Goal: Navigation & Orientation: Find specific page/section

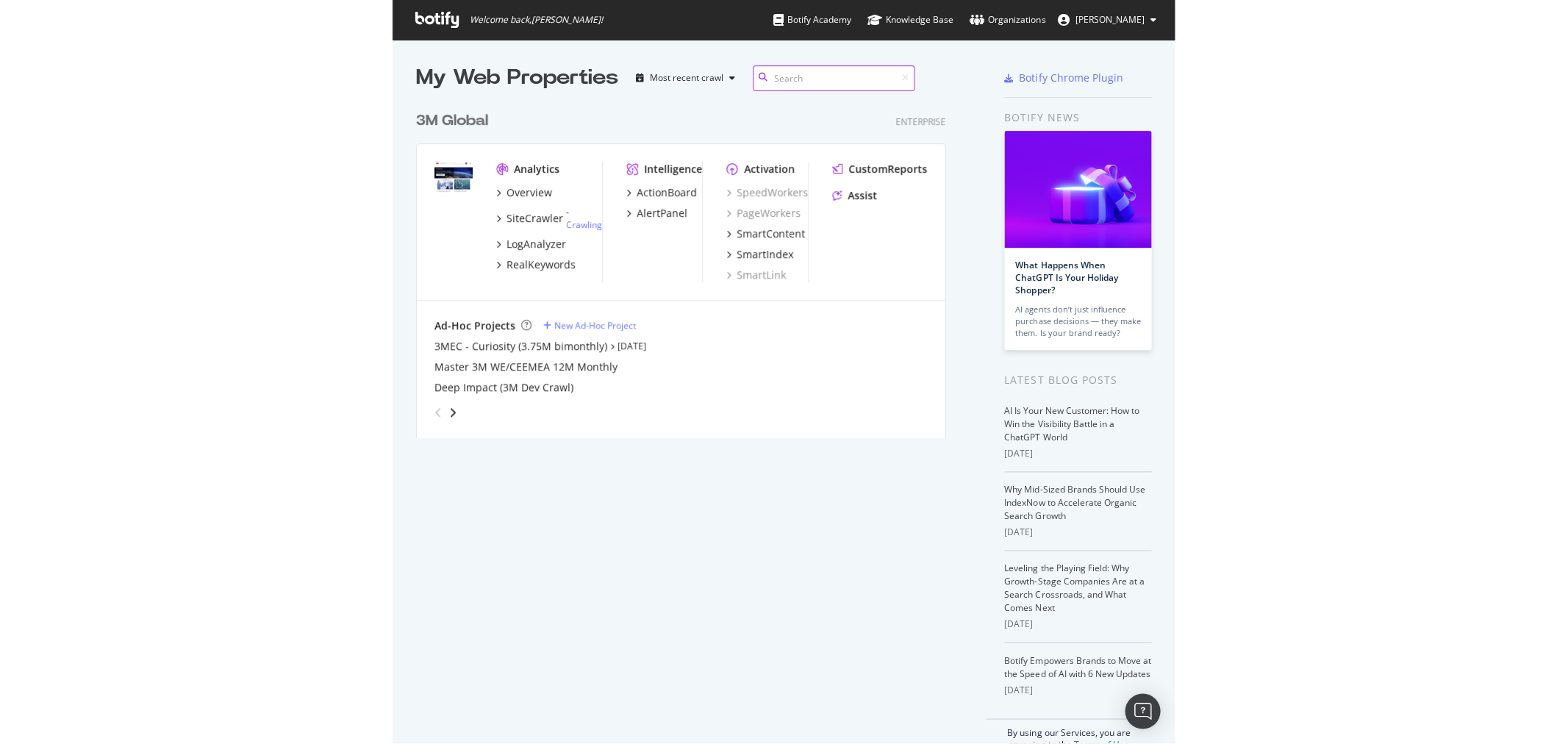
scroll to position [333, 782]
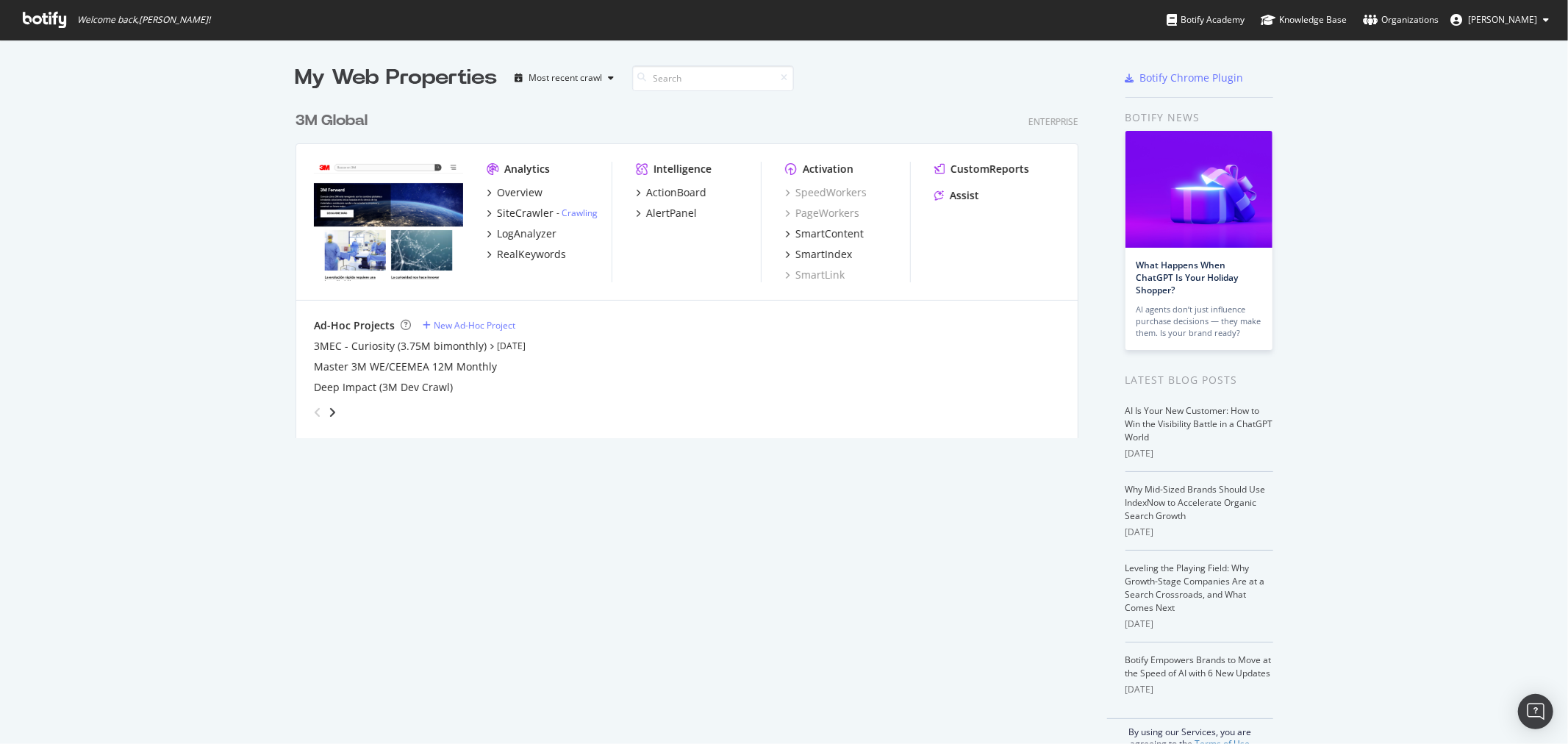
click at [351, 121] on div "3M Global" at bounding box center [332, 121] width 72 height 21
